Goal: Check status: Check status

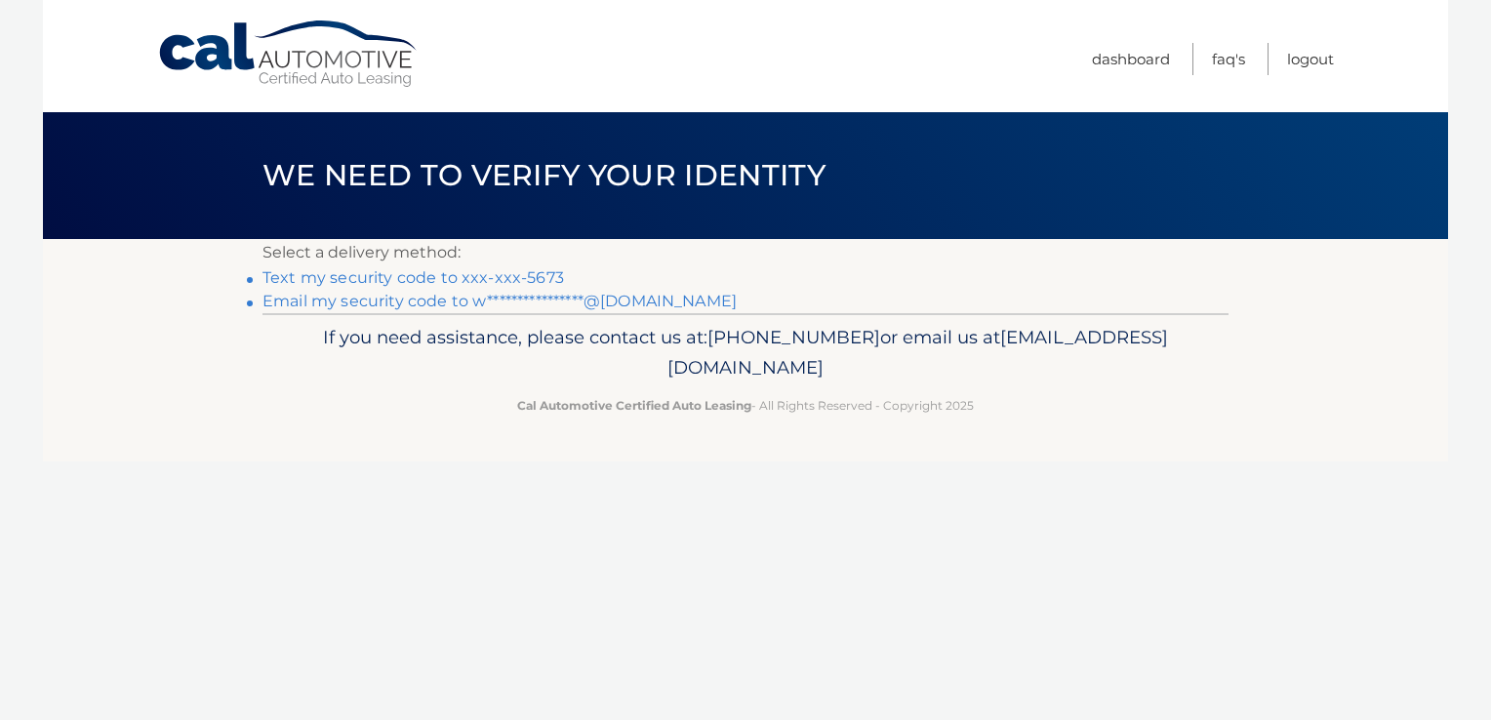
click at [396, 274] on link "Text my security code to xxx-xxx-5673" at bounding box center [412, 277] width 301 height 19
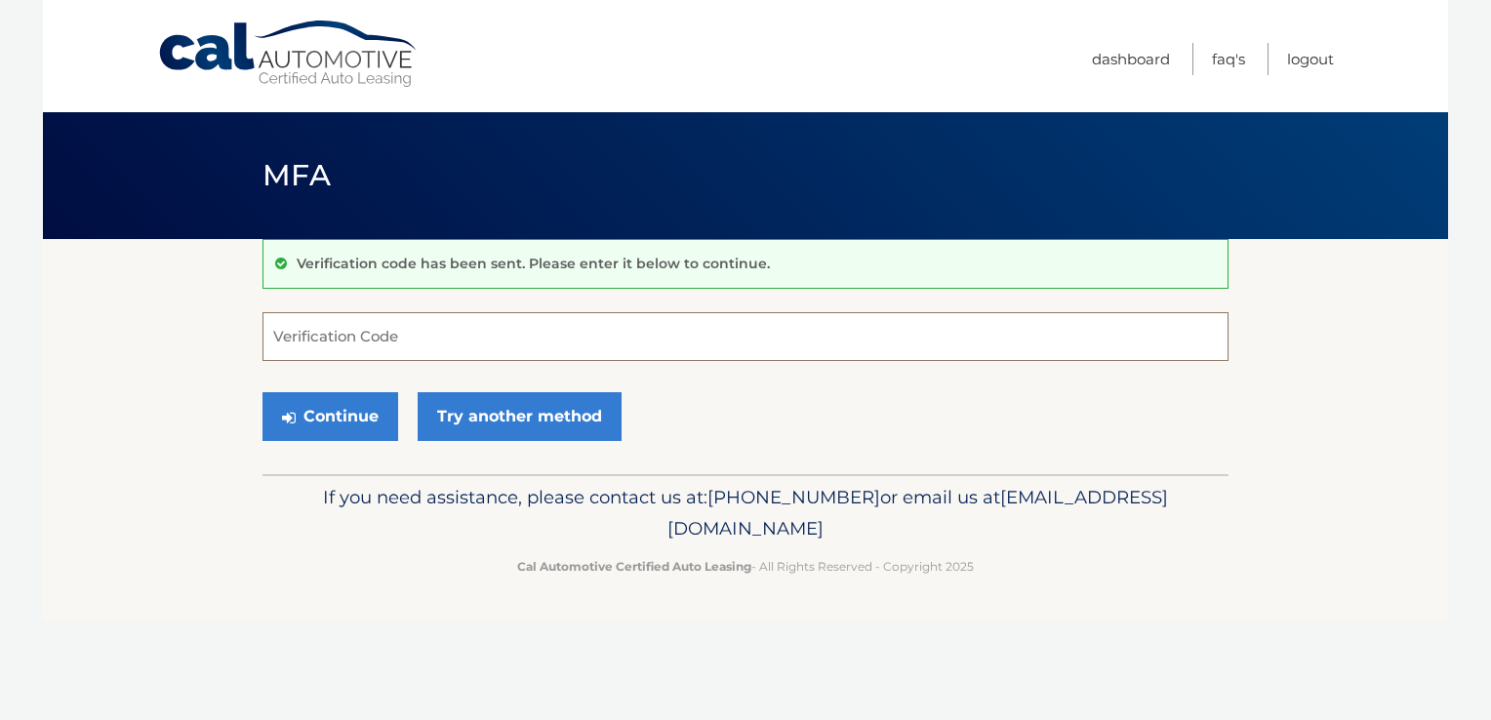
click at [441, 338] on input "Verification Code" at bounding box center [745, 336] width 966 height 49
type input "095215"
click at [367, 412] on button "Continue" at bounding box center [330, 416] width 136 height 49
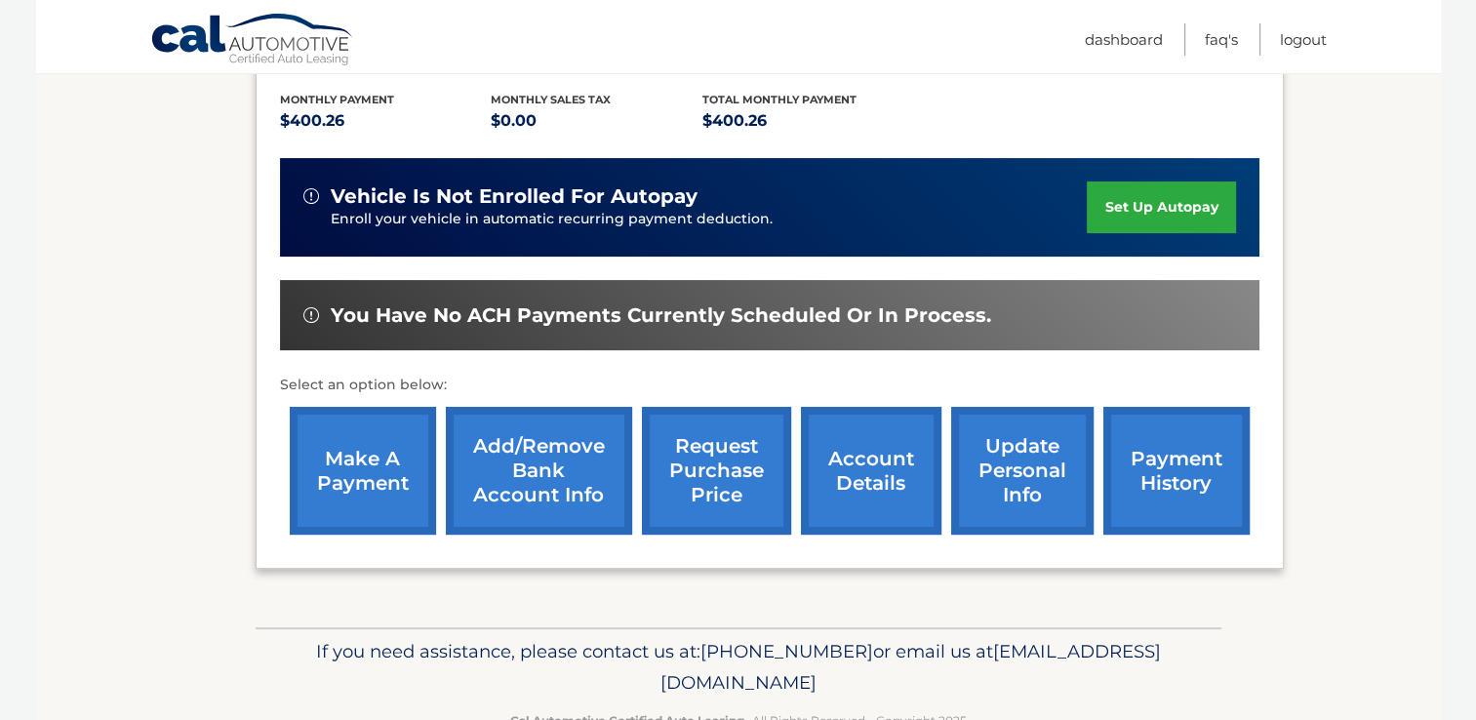
scroll to position [459, 0]
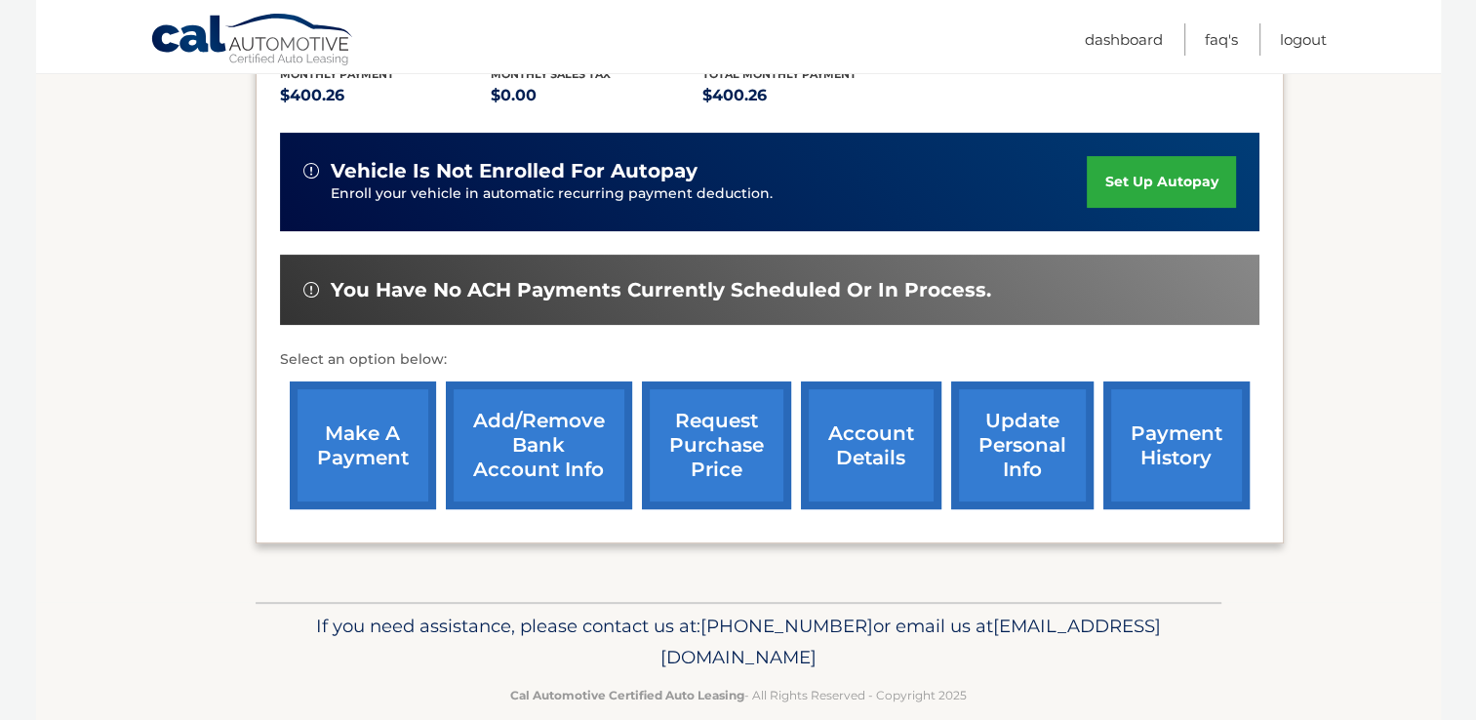
click at [1165, 406] on link "payment history" at bounding box center [1176, 445] width 146 height 128
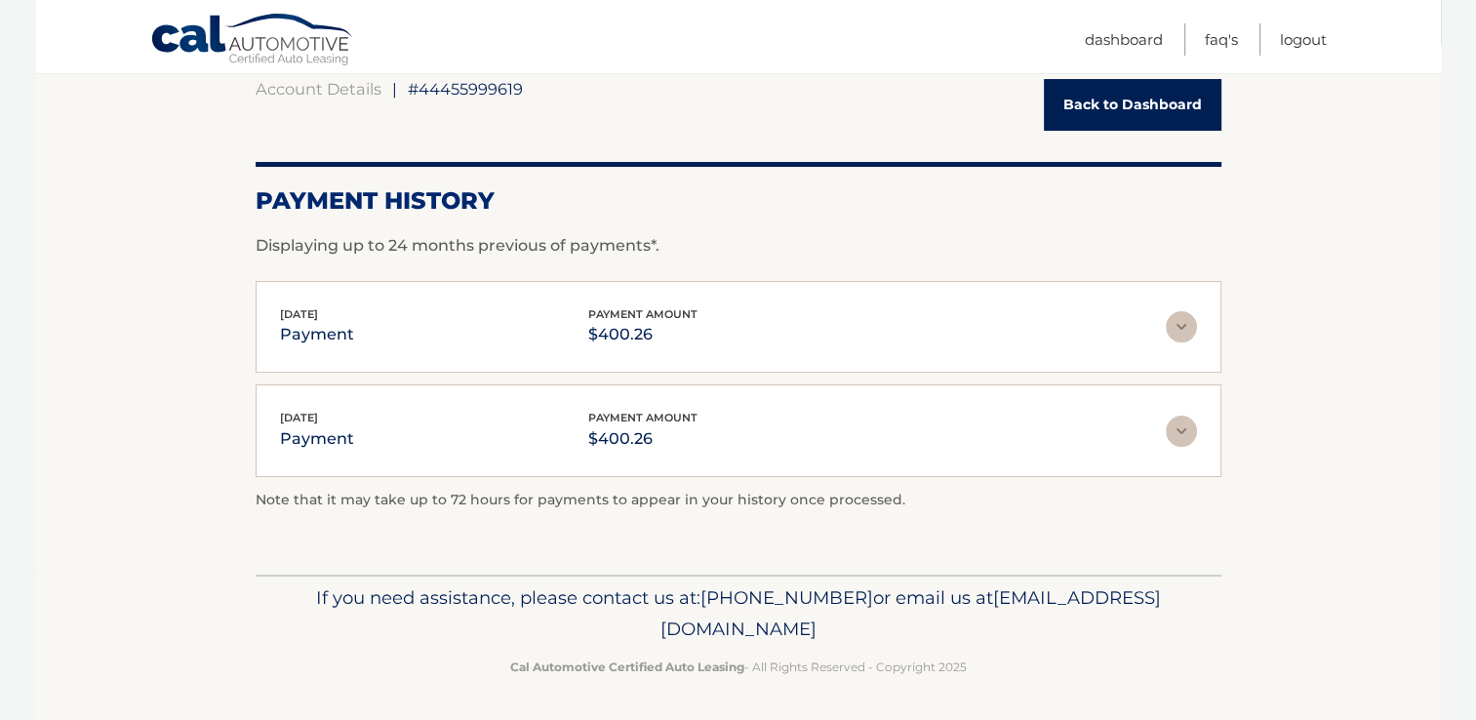
scroll to position [98, 0]
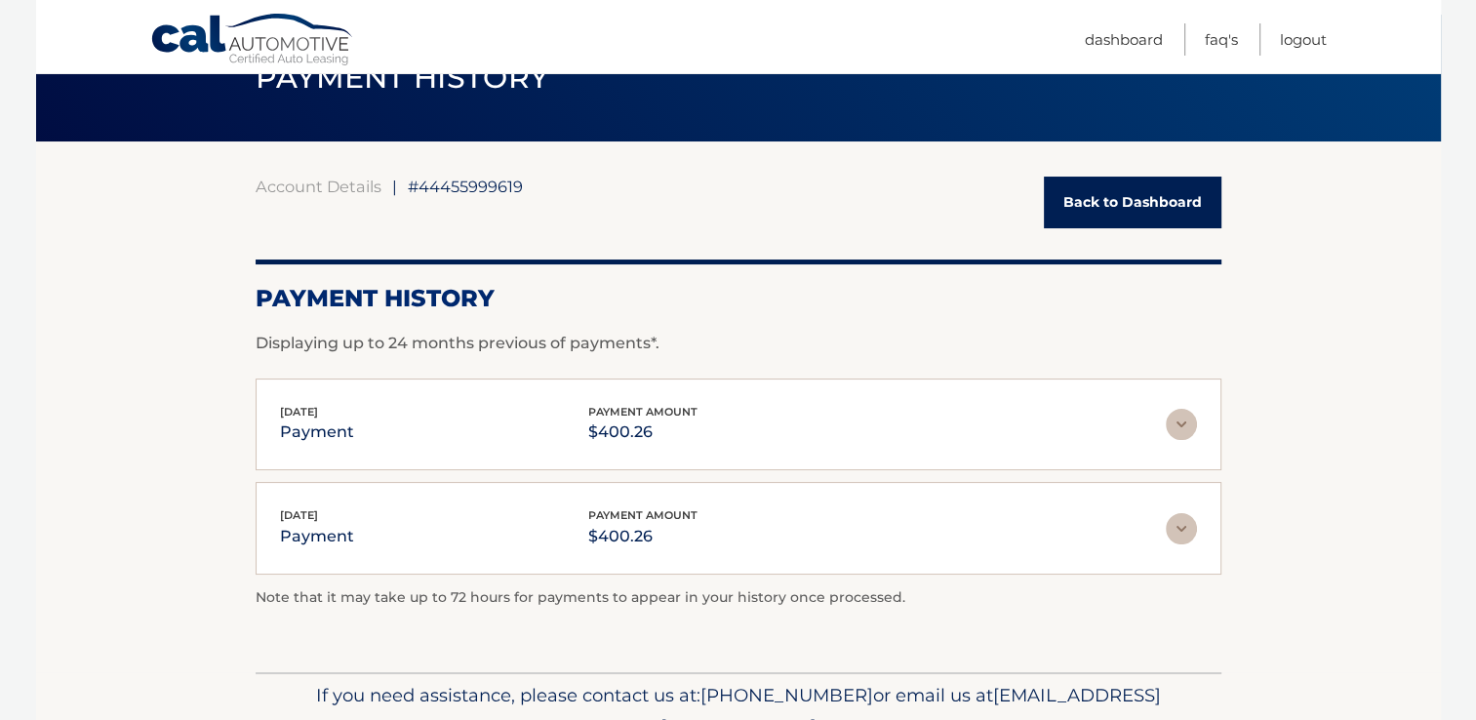
click at [1179, 528] on img at bounding box center [1181, 528] width 31 height 31
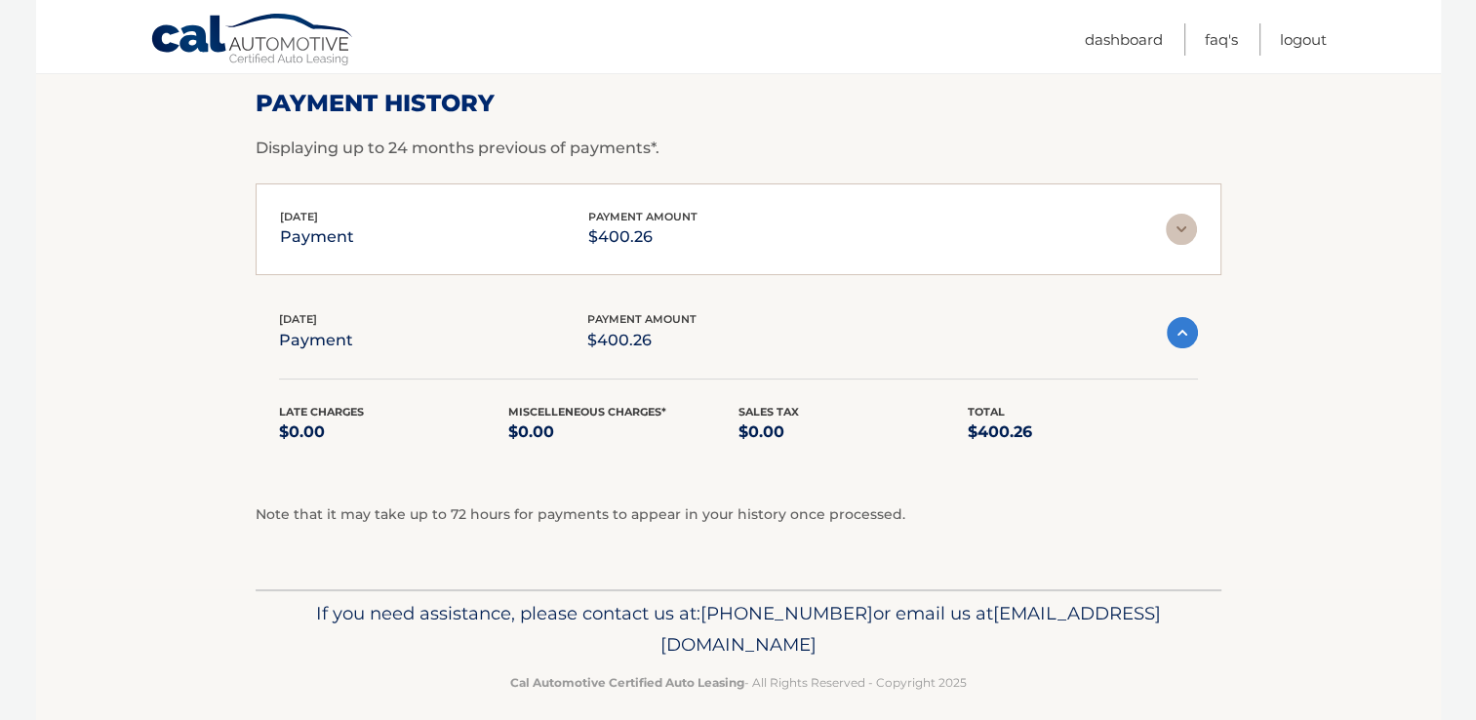
scroll to position [195, 0]
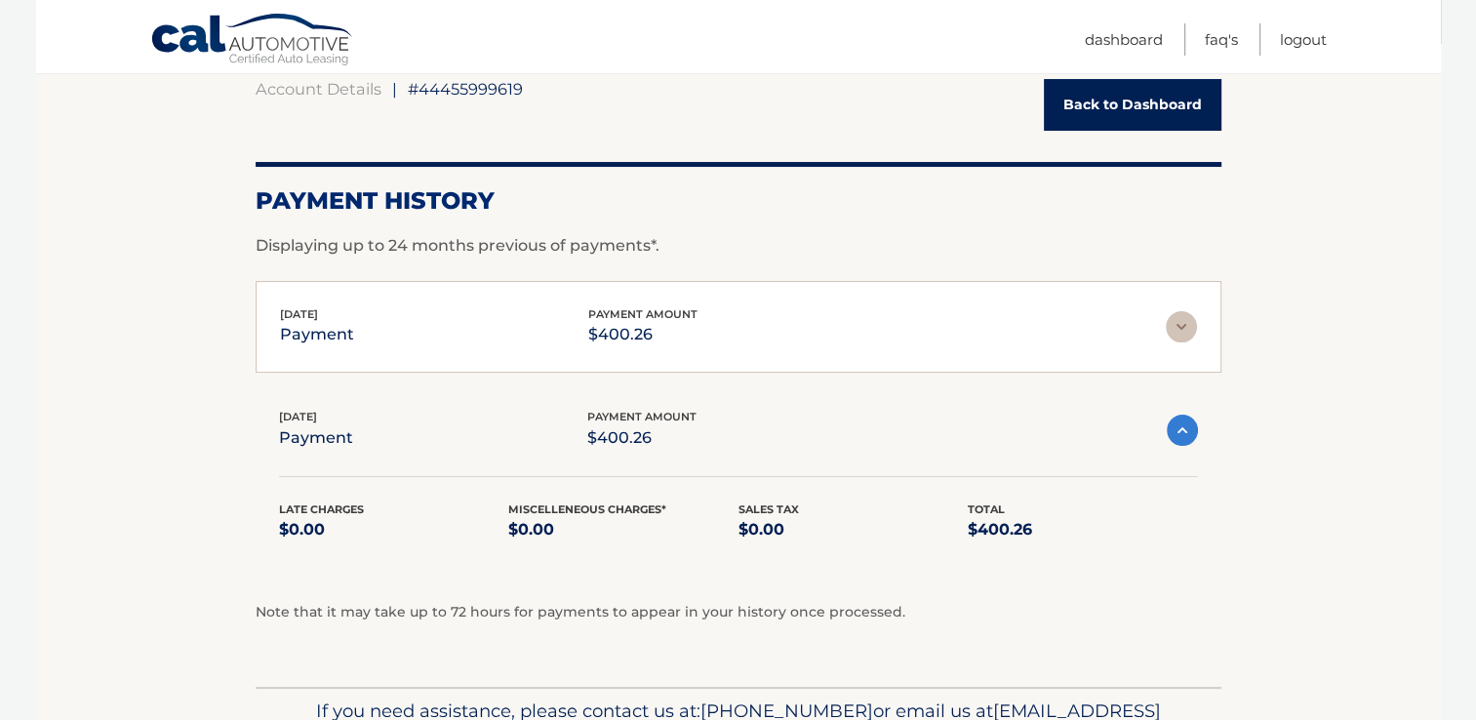
click at [1188, 434] on img at bounding box center [1182, 430] width 31 height 31
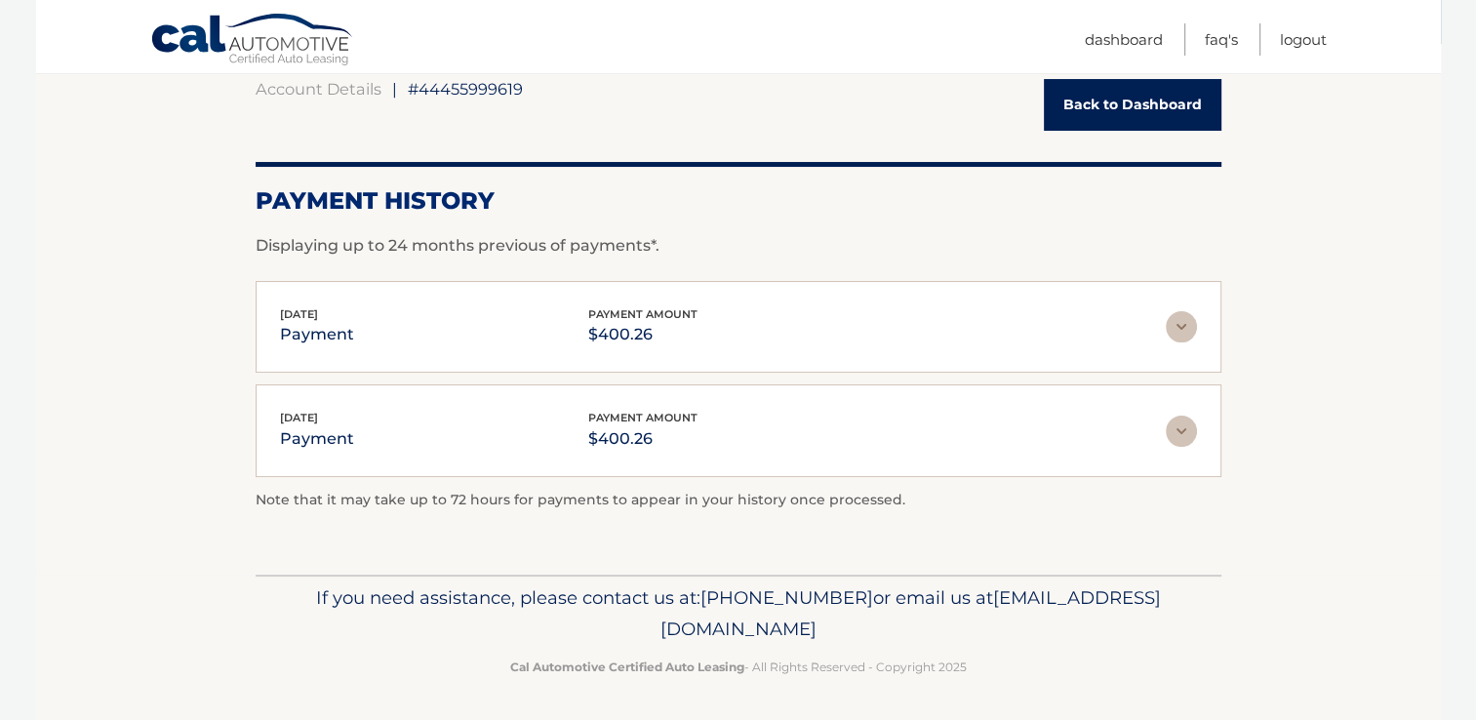
click at [1181, 319] on img at bounding box center [1181, 326] width 31 height 31
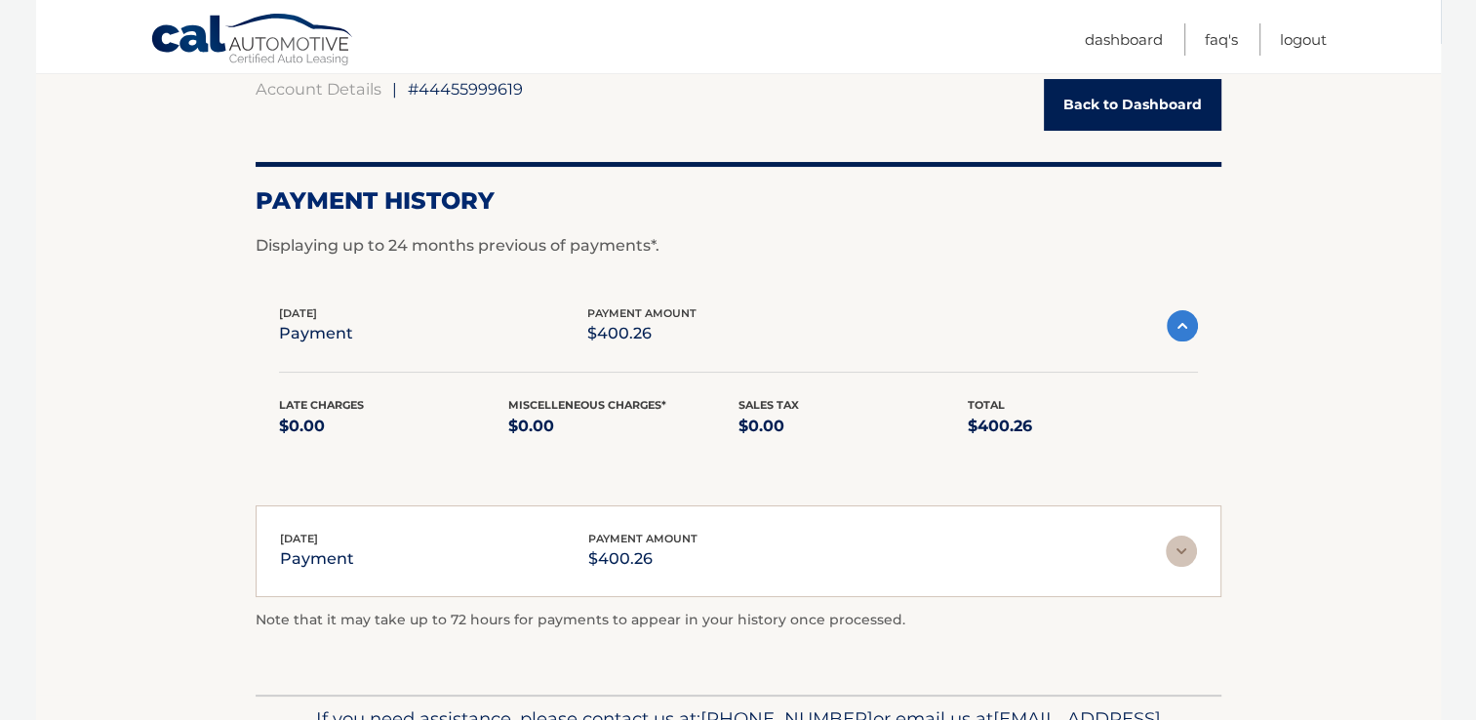
click at [1178, 322] on img at bounding box center [1182, 325] width 31 height 31
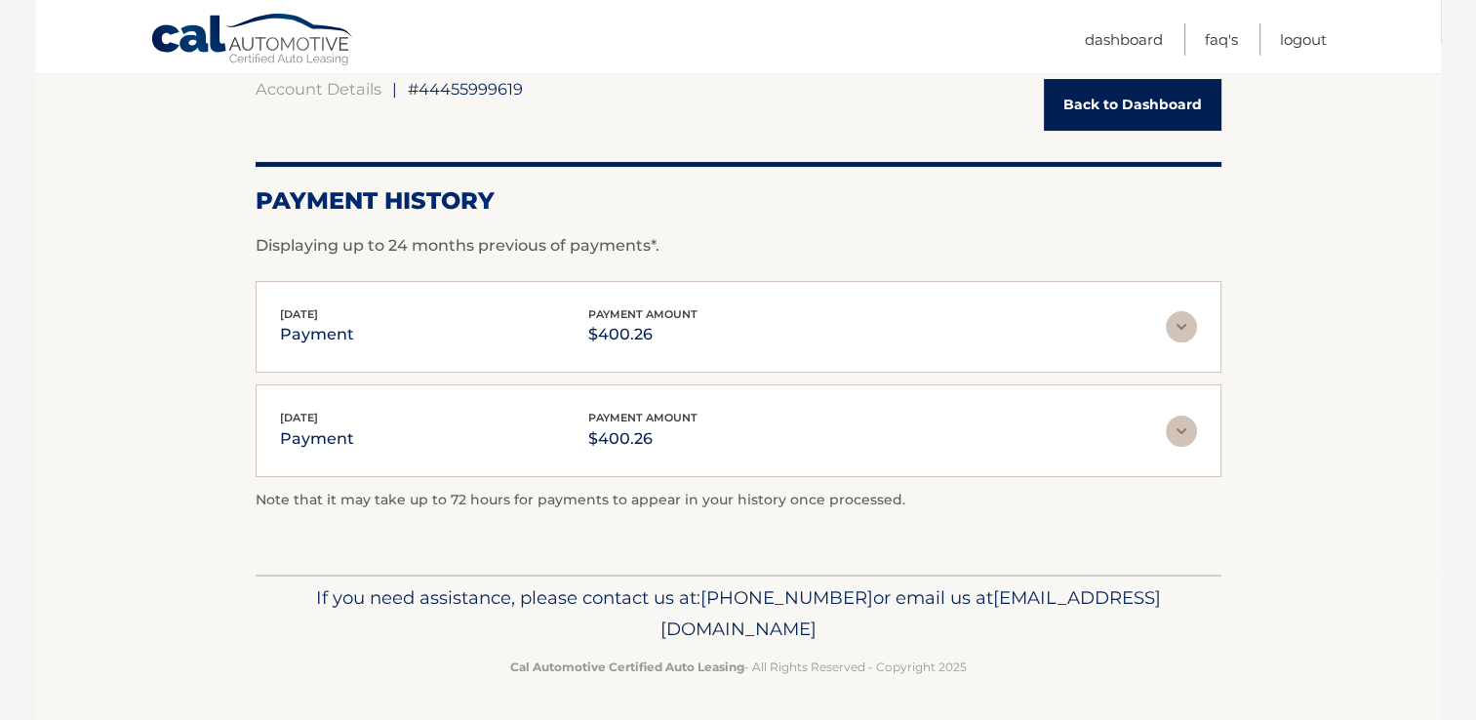
click at [1149, 103] on link "Back to Dashboard" at bounding box center [1133, 105] width 178 height 52
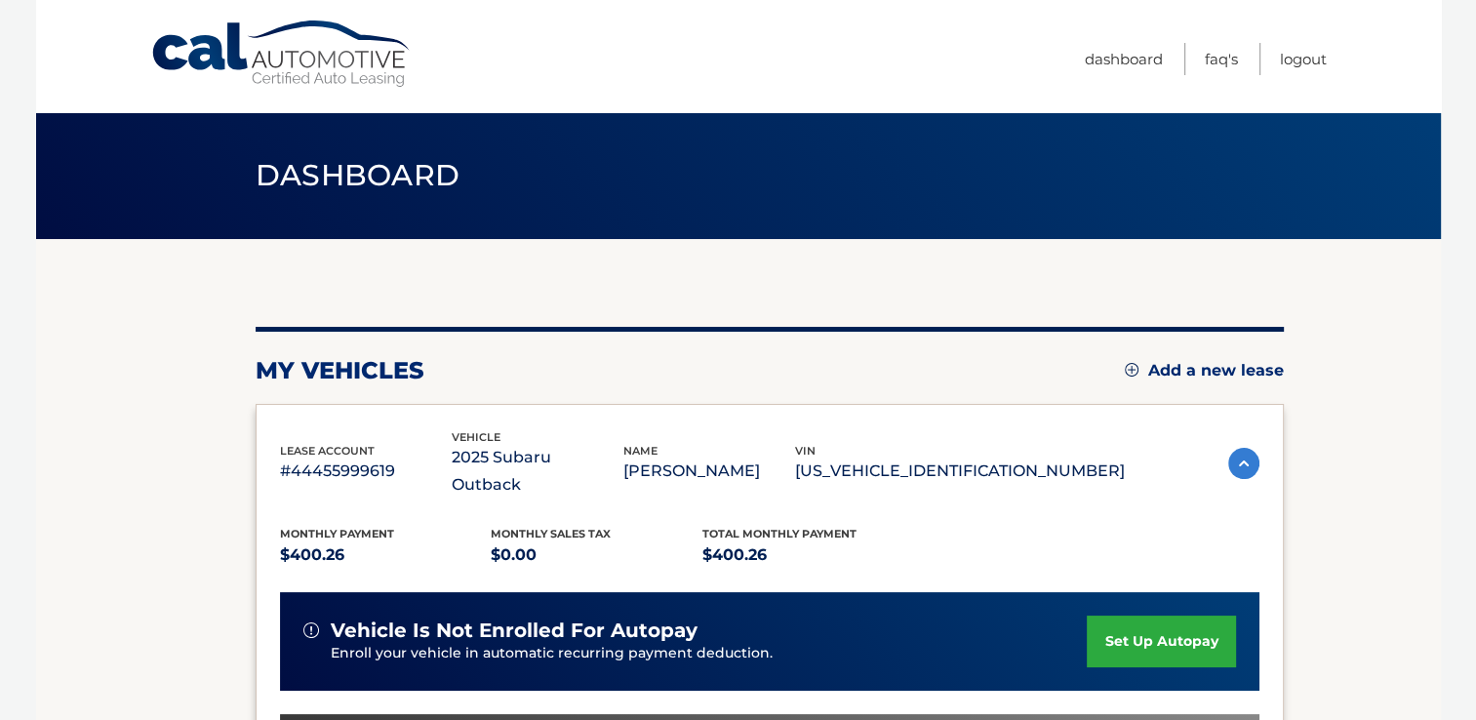
click at [1236, 448] on img at bounding box center [1243, 463] width 31 height 31
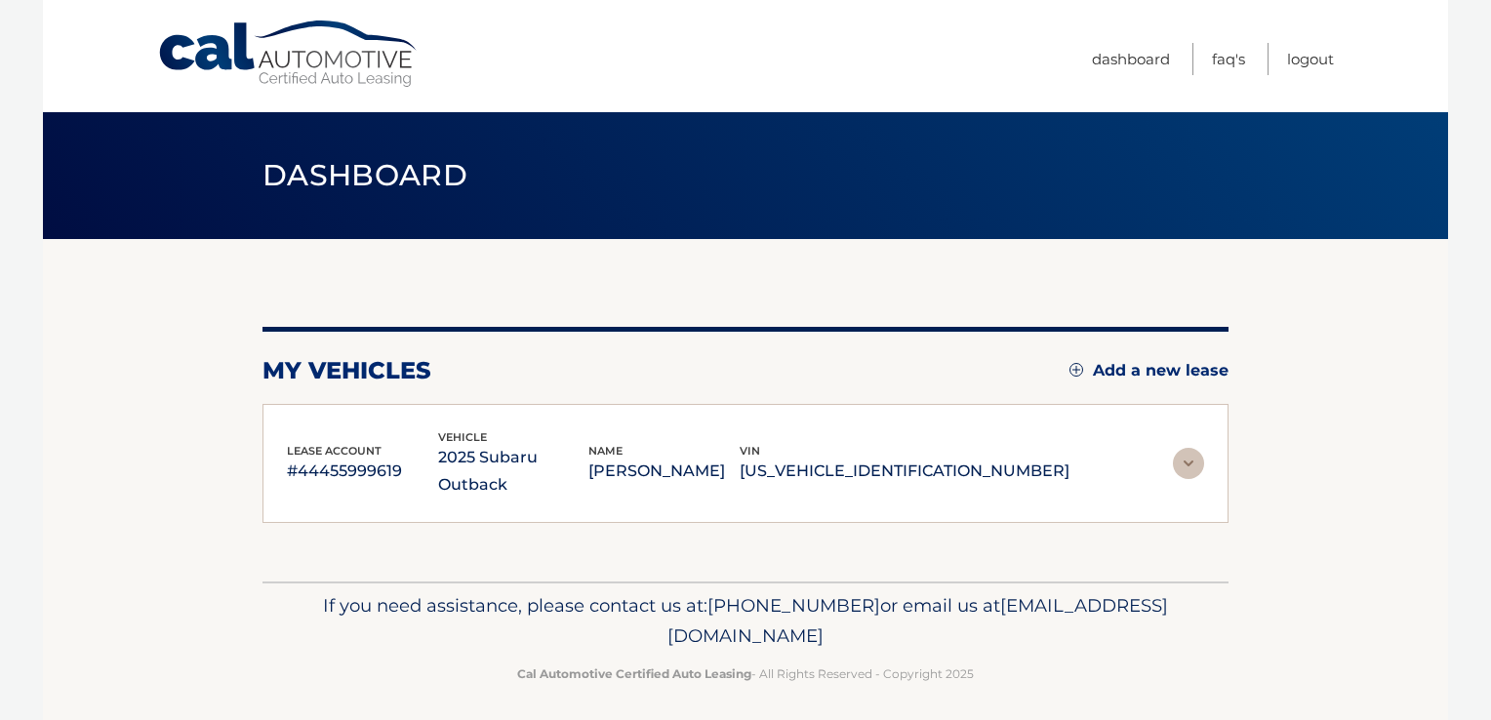
click at [1184, 451] on img at bounding box center [1188, 463] width 31 height 31
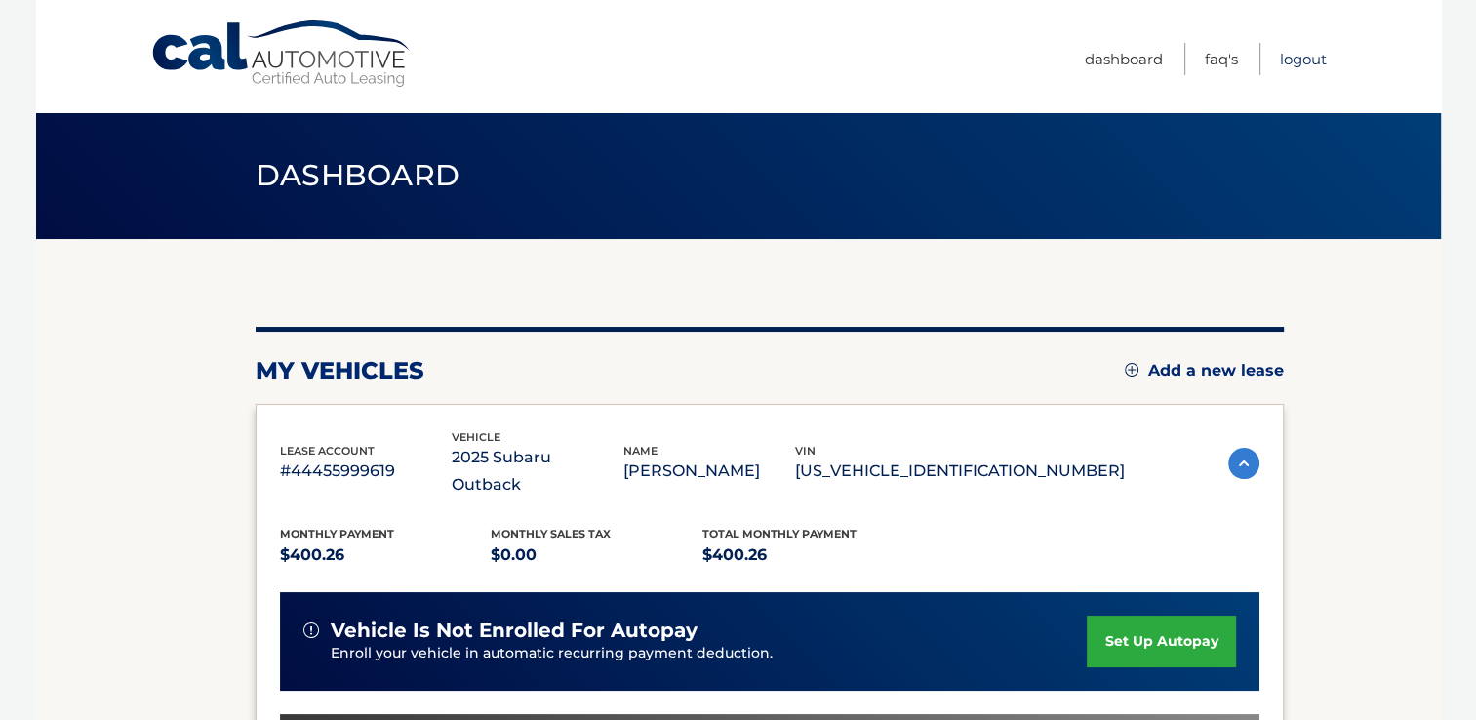
click at [1310, 53] on link "Logout" at bounding box center [1303, 59] width 47 height 32
